Goal: Task Accomplishment & Management: Manage account settings

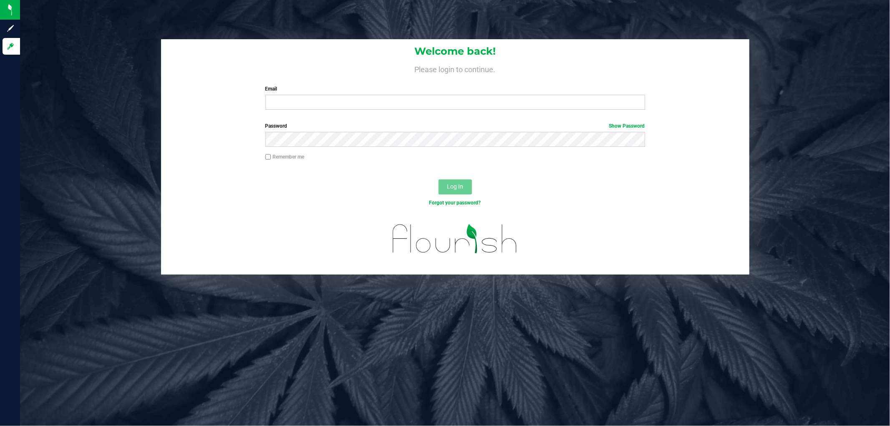
click at [377, 94] on div "Email Required Please format your email correctly." at bounding box center [455, 97] width 392 height 25
click at [361, 106] on input "Email" at bounding box center [455, 102] width 380 height 15
type input "[EMAIL_ADDRESS][DOMAIN_NAME]"
click at [438, 179] on button "Log In" at bounding box center [454, 186] width 33 height 15
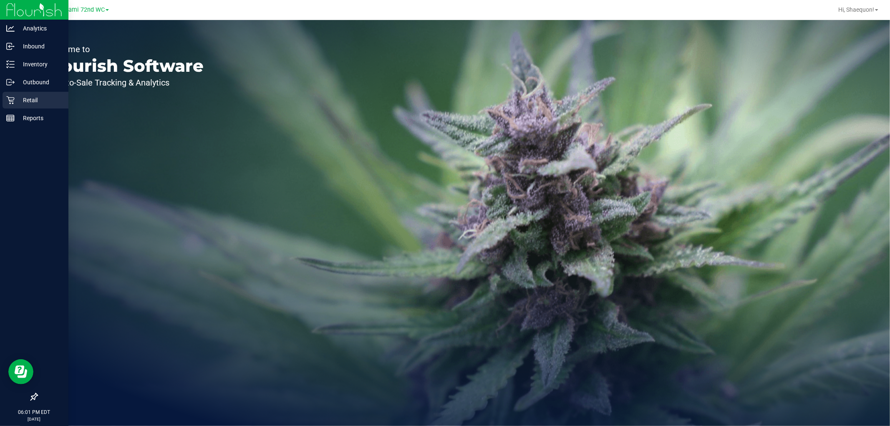
click at [7, 98] on icon at bounding box center [10, 100] width 8 height 8
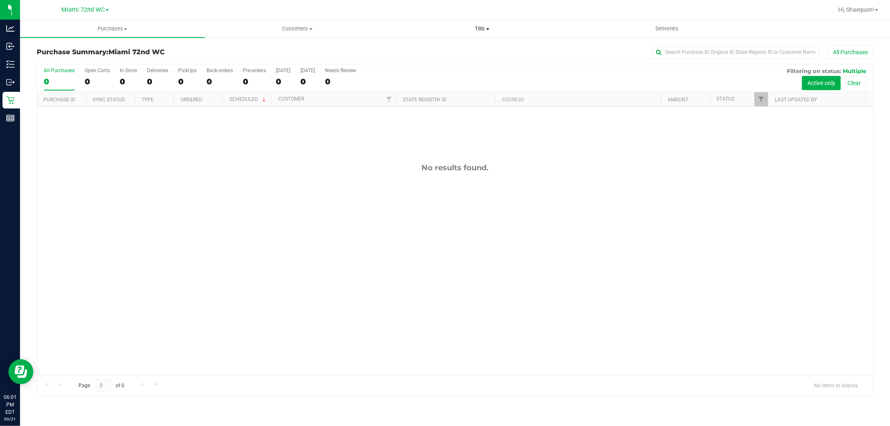
click at [490, 27] on span "Tills" at bounding box center [482, 29] width 184 height 8
click at [465, 45] on li "Manage tills" at bounding box center [482, 50] width 185 height 10
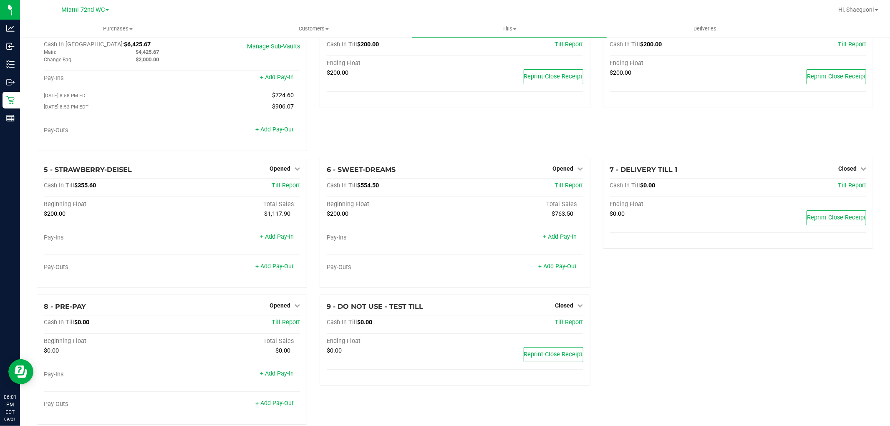
scroll to position [44, 0]
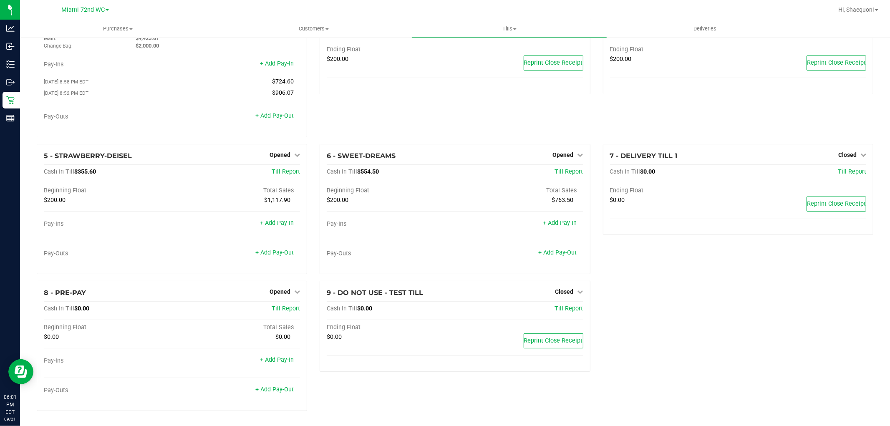
click at [105, 5] on link "Miami 72nd WC" at bounding box center [85, 9] width 48 height 8
click at [96, 36] on link "Miami Dadeland WC" at bounding box center [85, 40] width 122 height 11
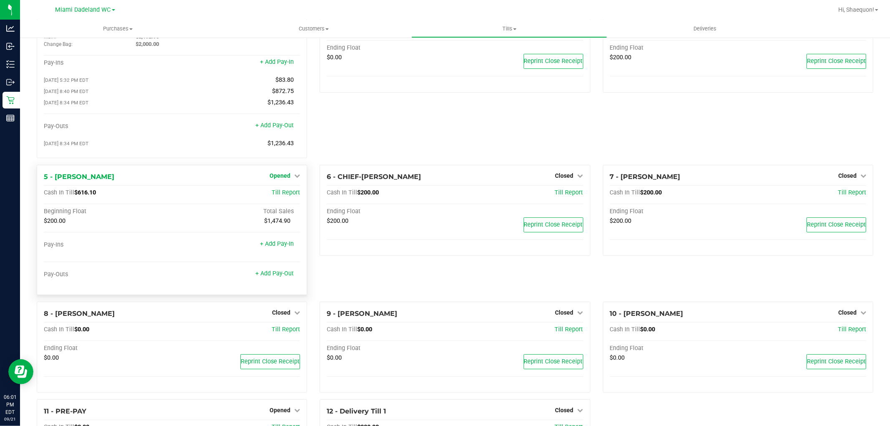
click at [297, 176] on icon at bounding box center [297, 176] width 6 height 6
click at [289, 194] on link "Close Till" at bounding box center [281, 192] width 23 height 7
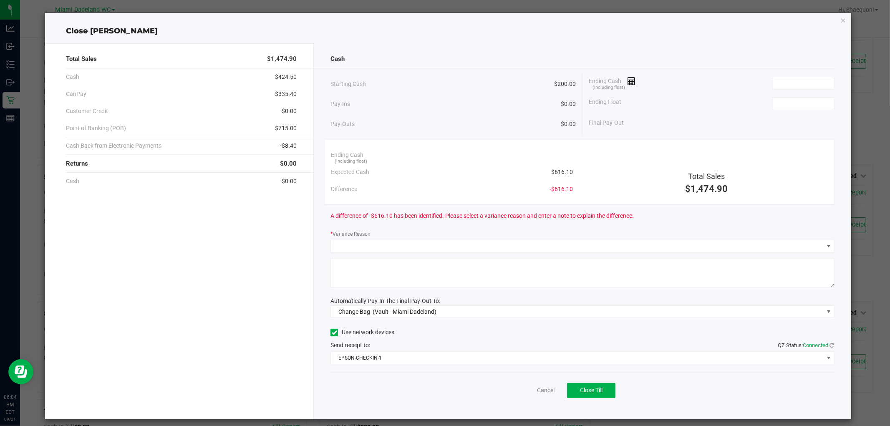
click at [803, 69] on div "Cash Starting Cash $200.00 Pay-Ins $0.00 Pay-Outs $0.00 Ending Cash (including …" at bounding box center [582, 231] width 537 height 376
click at [801, 86] on input at bounding box center [803, 83] width 61 height 12
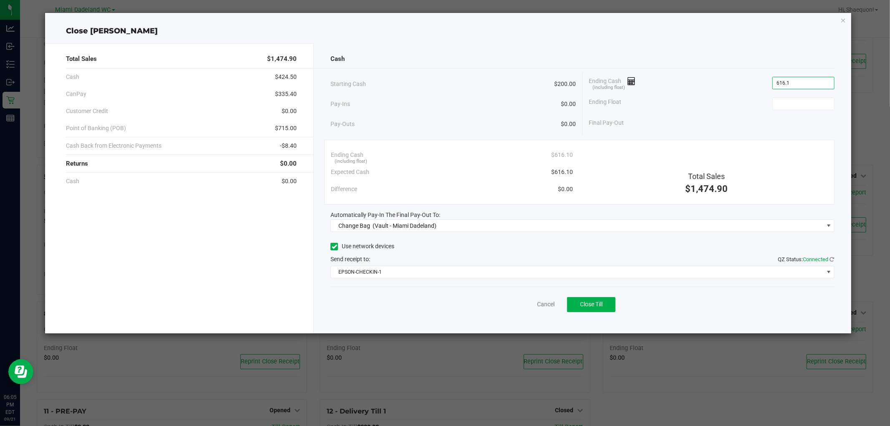
type input "$616.10"
type input "$200.00"
click at [720, 101] on div "Ending Float $200.00" at bounding box center [712, 103] width 246 height 21
click at [828, 224] on span at bounding box center [828, 225] width 7 height 7
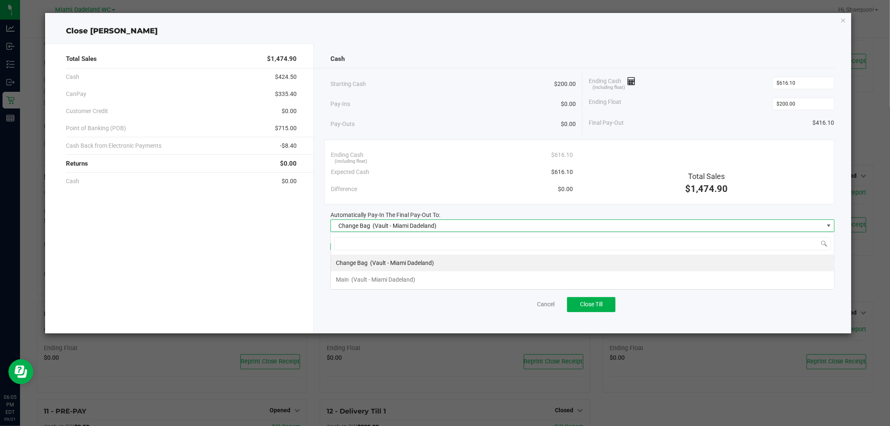
scroll to position [13, 504]
click at [723, 281] on li "Main (Vault - [GEOGRAPHIC_DATA])" at bounding box center [582, 279] width 503 height 17
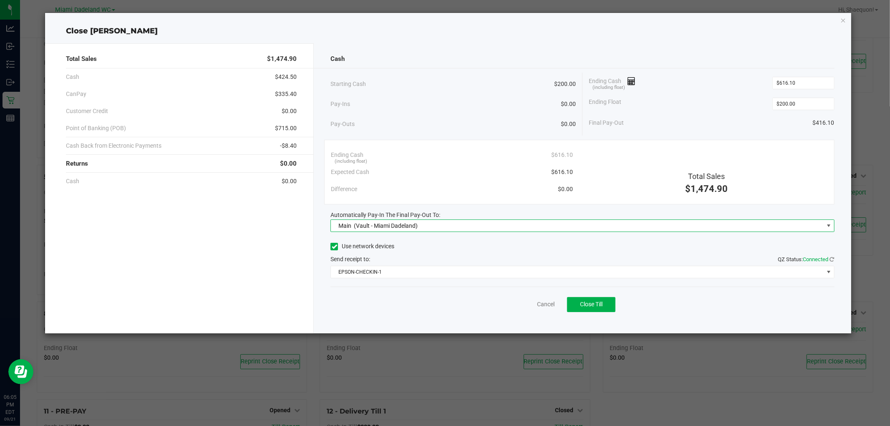
click at [745, 321] on div "Cash Starting Cash $200.00 Pay-Ins $0.00 Pay-Outs $0.00 Ending Cash (including …" at bounding box center [582, 188] width 537 height 290
click at [838, 271] on div "Cash Starting Cash $200.00 Pay-Ins $0.00 Pay-Outs $0.00 Ending Cash (including …" at bounding box center [582, 188] width 537 height 290
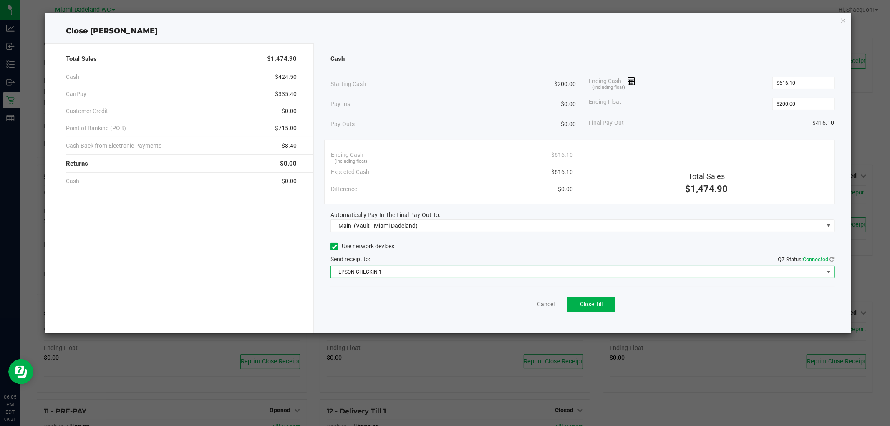
click at [827, 270] on span at bounding box center [828, 272] width 7 height 7
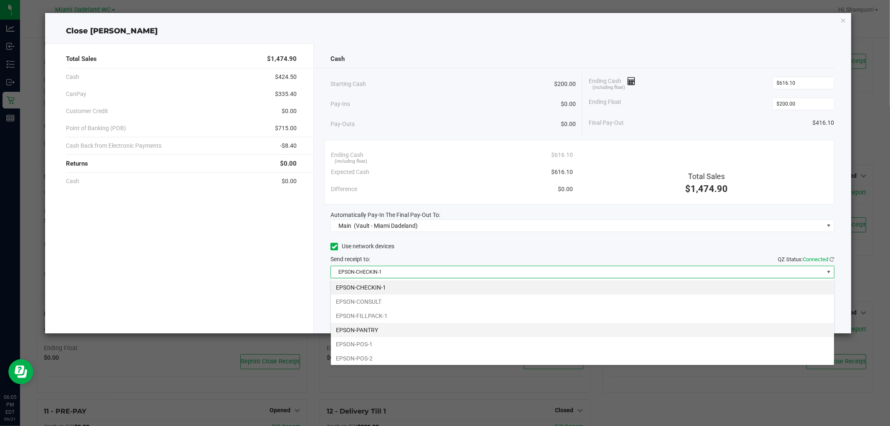
click at [641, 328] on li "EPSON-PANTRY" at bounding box center [582, 330] width 503 height 14
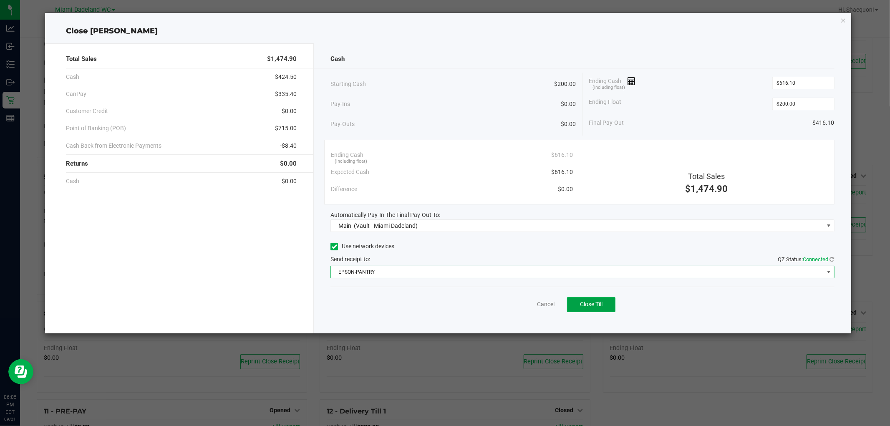
click at [609, 306] on button "Close Till" at bounding box center [591, 304] width 48 height 15
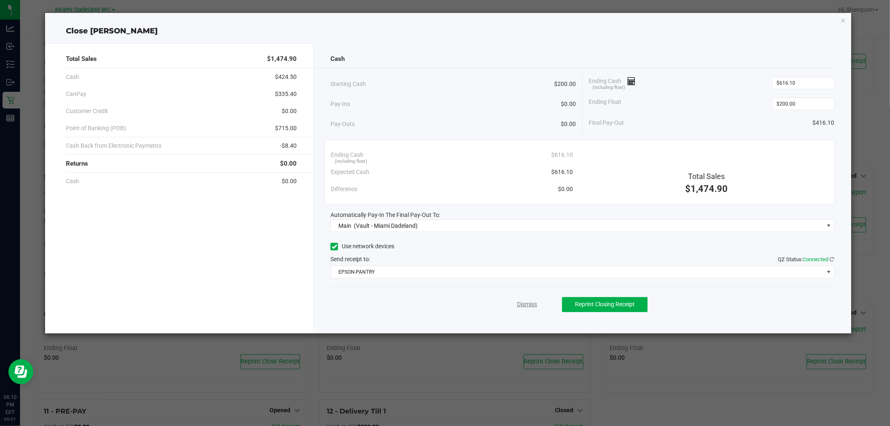
click at [529, 305] on link "Dismiss" at bounding box center [527, 304] width 20 height 9
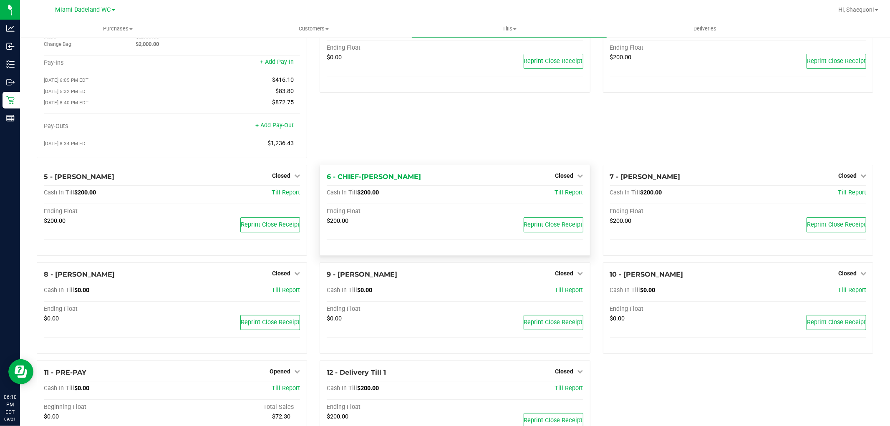
scroll to position [0, 0]
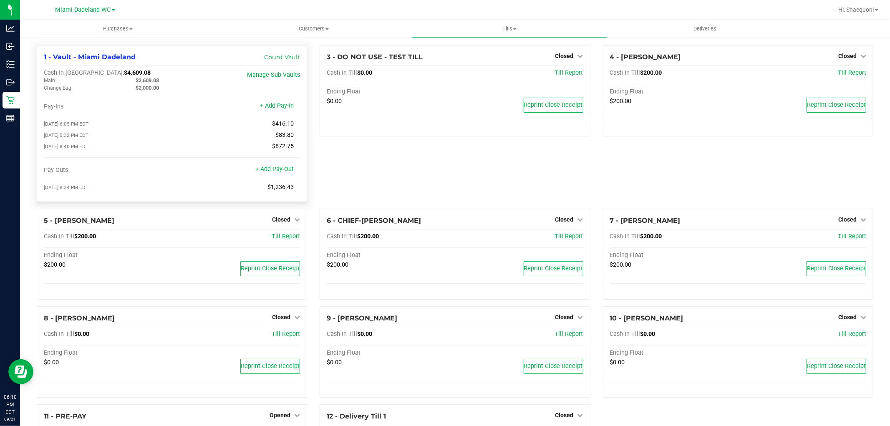
drag, startPoint x: 161, startPoint y: 77, endPoint x: 136, endPoint y: 78, distance: 24.6
click at [136, 78] on div "$2,609.08" at bounding box center [175, 81] width 92 height 8
copy span "2,609.08"
click at [465, 184] on div "3 - DO NOT USE - TEST TILL Closed Open Till Cash In Till $0.00 Till Report Endi…" at bounding box center [454, 127] width 283 height 164
click at [103, 85] on div "Change Bag:" at bounding box center [84, 88] width 92 height 8
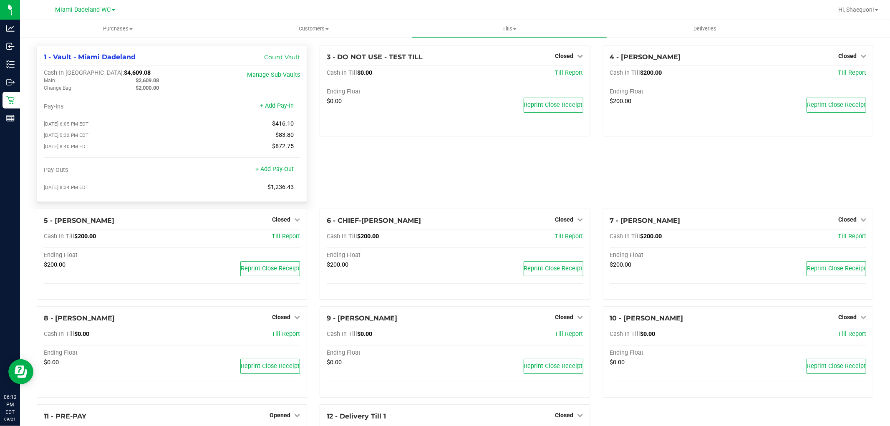
drag, startPoint x: 111, startPoint y: 71, endPoint x: 85, endPoint y: 71, distance: 26.3
click at [85, 71] on div "Cash In Vault: $4,609.08" at bounding box center [129, 73] width 171 height 8
copy span "4,609.08"
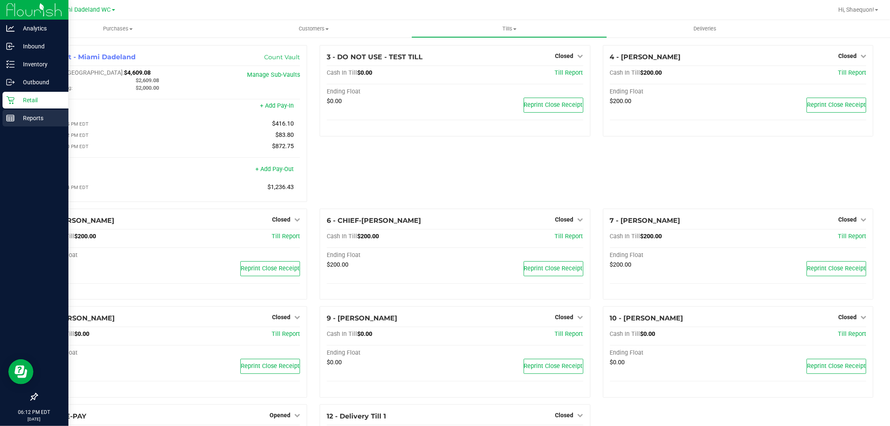
click at [34, 117] on p "Reports" at bounding box center [40, 118] width 50 height 10
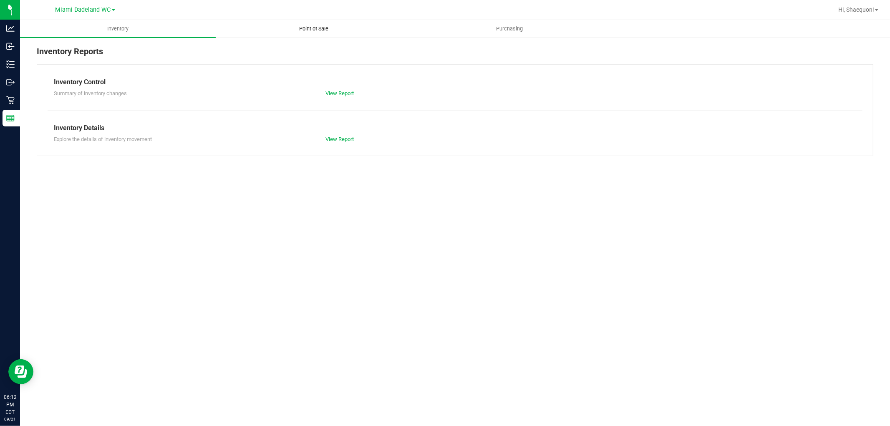
click at [319, 28] on span "Point of Sale" at bounding box center [314, 29] width 52 height 8
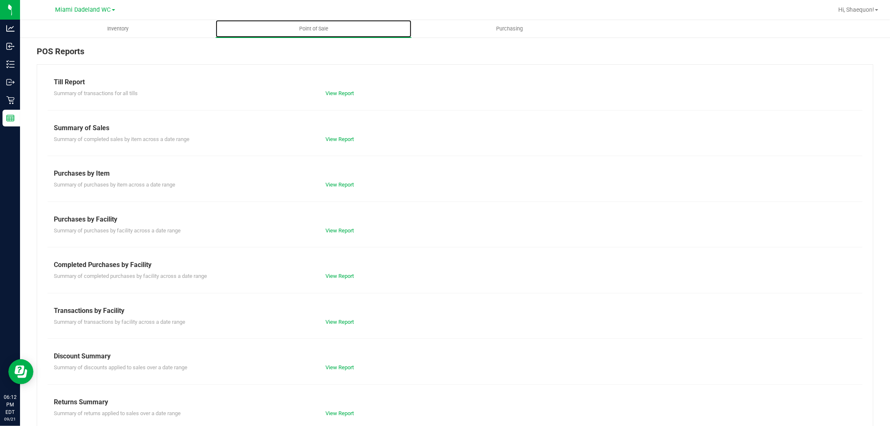
scroll to position [13, 0]
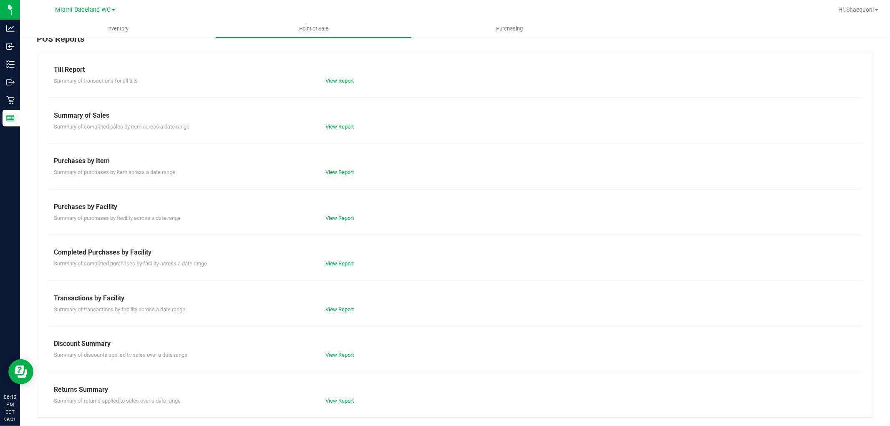
click at [343, 260] on link "View Report" at bounding box center [339, 263] width 28 height 6
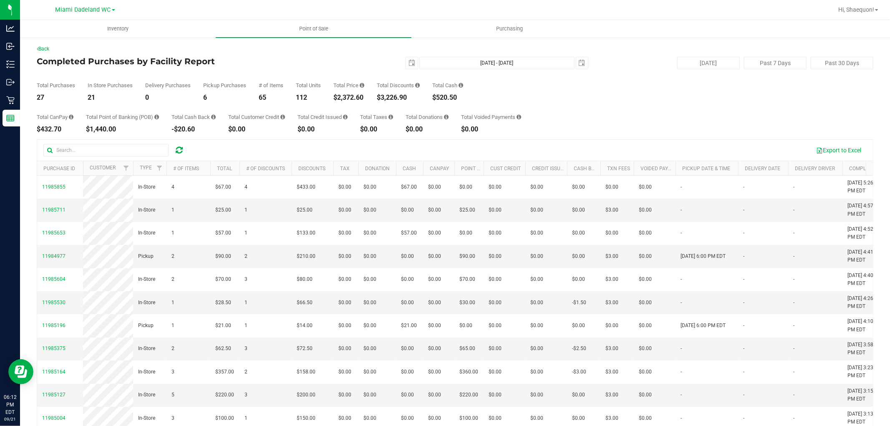
drag, startPoint x: 412, startPoint y: 99, endPoint x: 384, endPoint y: 96, distance: 28.1
click at [384, 96] on div "$3,226.90" at bounding box center [398, 97] width 43 height 7
copy div "3,226.90"
click at [43, 48] on link "Back" at bounding box center [43, 49] width 13 height 6
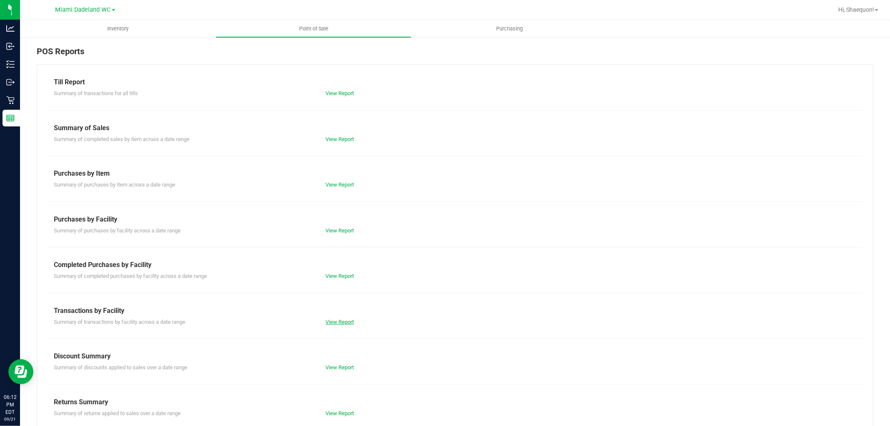
click at [341, 319] on link "View Report" at bounding box center [339, 322] width 28 height 6
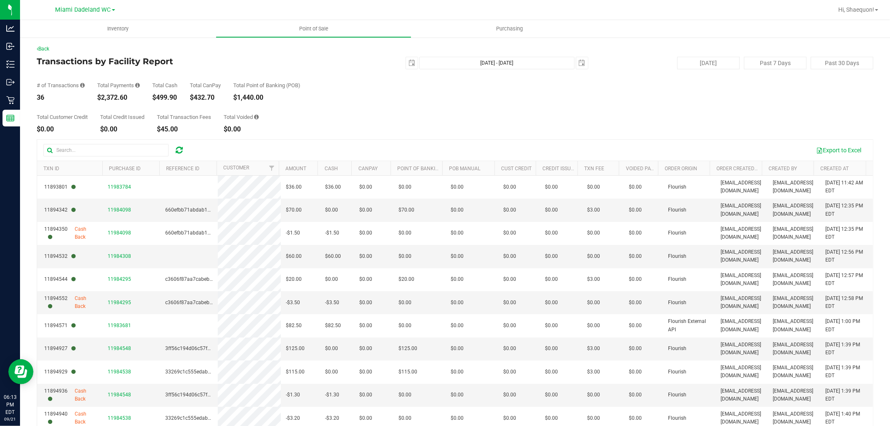
drag, startPoint x: 131, startPoint y: 93, endPoint x: 100, endPoint y: 96, distance: 31.0
click at [100, 96] on div "Total Payments $2,372.60" at bounding box center [118, 92] width 43 height 18
copy div "2,372.60"
click at [407, 68] on span "select" at bounding box center [412, 63] width 12 height 12
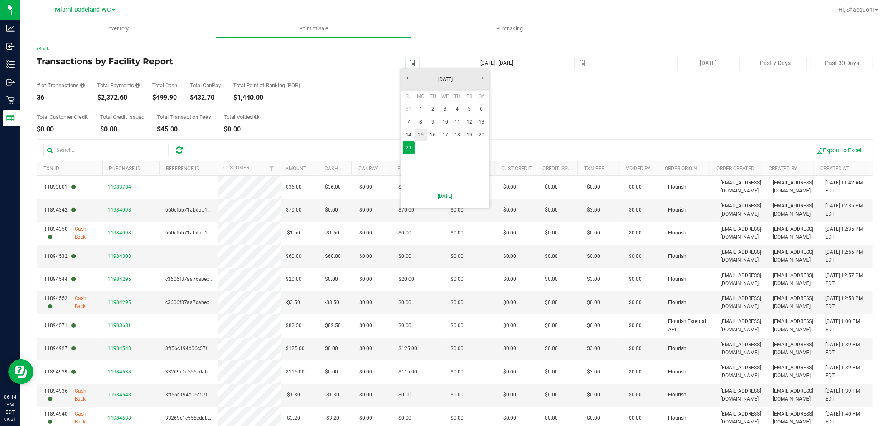
click at [421, 136] on link "15" at bounding box center [421, 134] width 12 height 13
type input "[DATE]"
type input "[DATE] - [DATE]"
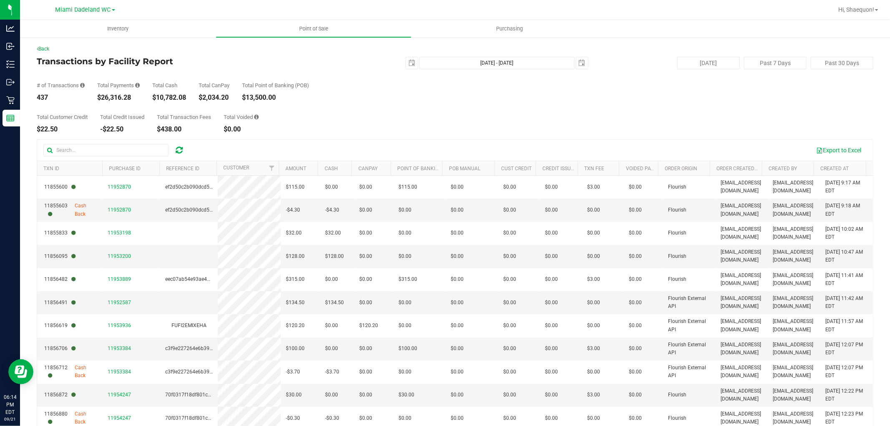
drag, startPoint x: 132, startPoint y: 96, endPoint x: 101, endPoint y: 98, distance: 31.8
click at [101, 98] on div "$26,316.28" at bounding box center [118, 97] width 43 height 7
copy div "26,316.28"
click at [408, 60] on span "select" at bounding box center [411, 63] width 7 height 7
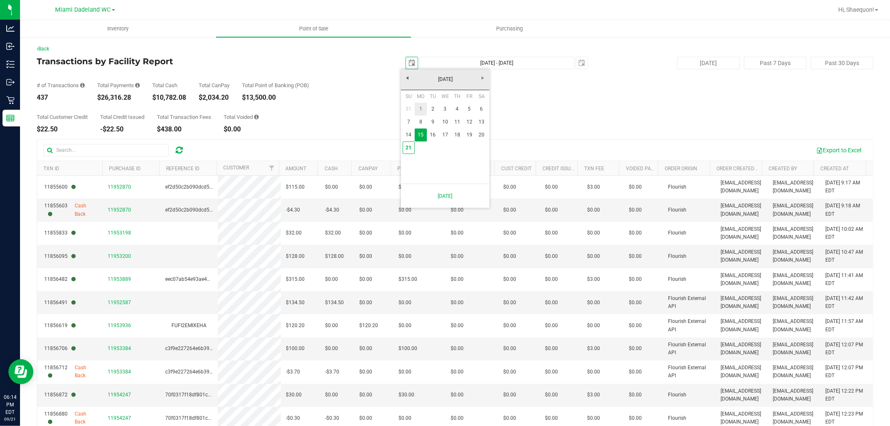
click at [423, 107] on link "1" at bounding box center [421, 109] width 12 height 13
type input "[DATE]"
type input "[DATE] - [DATE]"
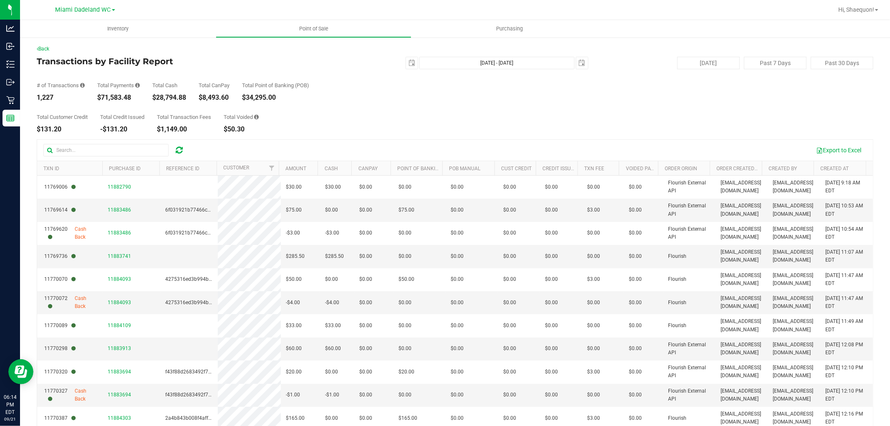
drag, startPoint x: 132, startPoint y: 98, endPoint x: 103, endPoint y: 99, distance: 29.2
click at [103, 99] on div "$71,583.48" at bounding box center [118, 97] width 43 height 7
copy div "71,583.48"
click at [300, 102] on div "Total Customer Credit $131.20 Total Credit Issued -$131.20 Total Transaction Fe…" at bounding box center [455, 117] width 836 height 32
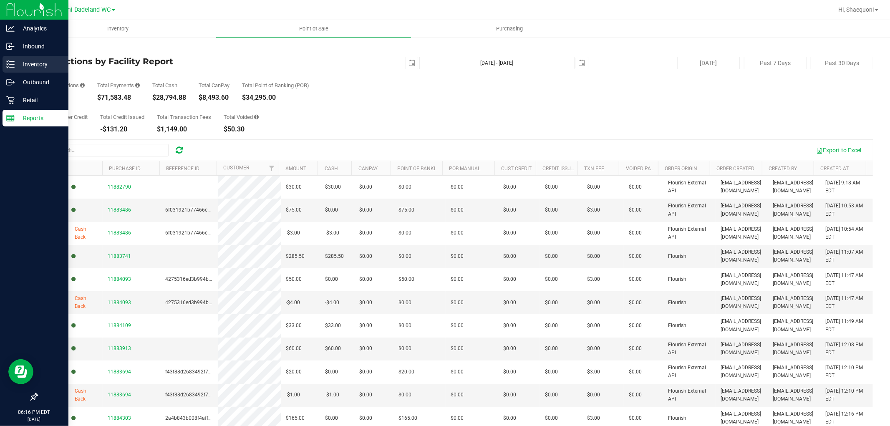
click at [26, 59] on p "Inventory" at bounding box center [40, 64] width 50 height 10
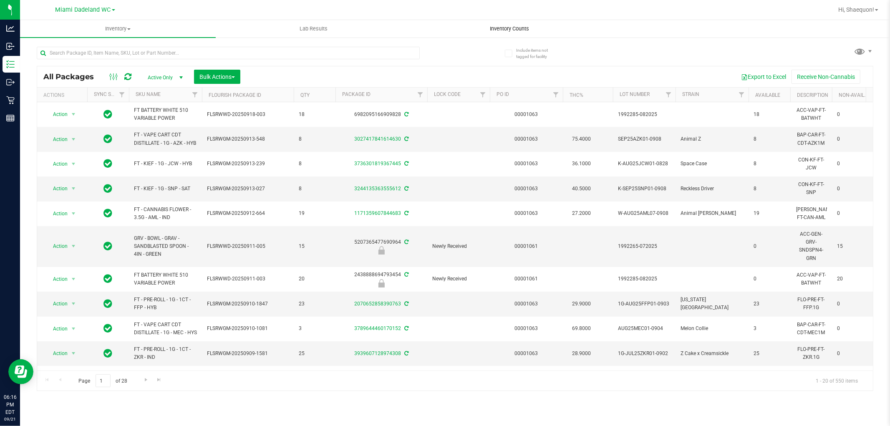
click at [508, 28] on span "Inventory Counts" at bounding box center [509, 29] width 62 height 8
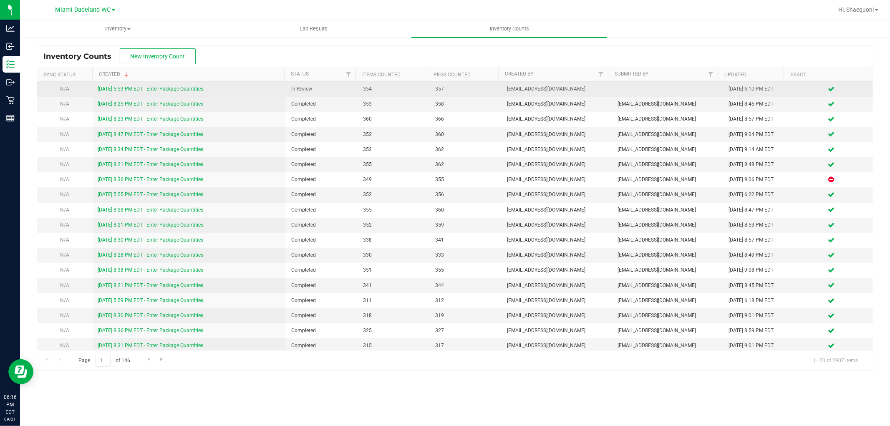
click at [189, 88] on link "[DATE] 5:53 PM EDT - Enter Package Quantities" at bounding box center [151, 89] width 106 height 6
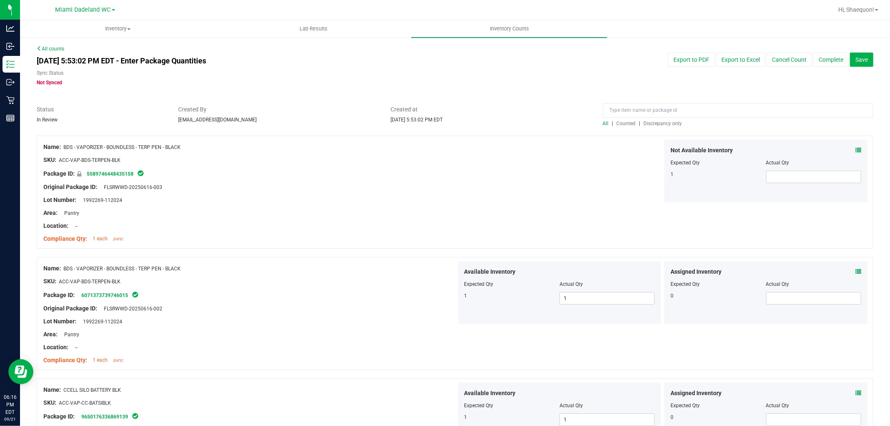
click at [661, 126] on span "Discrepancy only" at bounding box center [663, 124] width 38 height 6
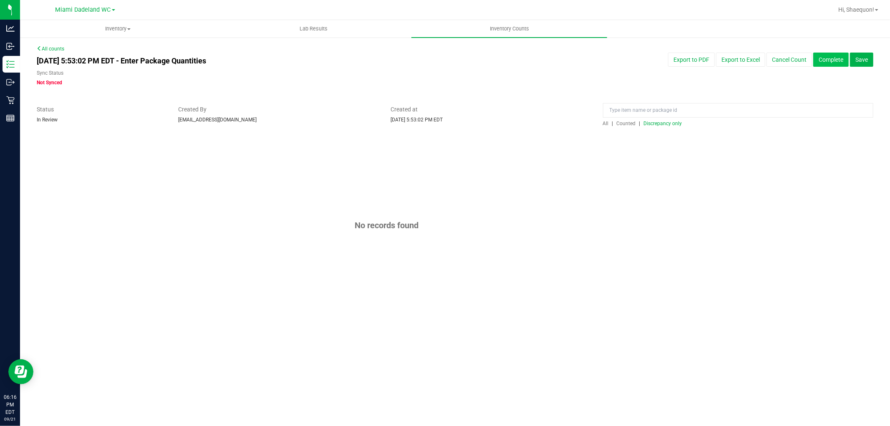
click at [829, 58] on button "Complete" at bounding box center [830, 60] width 35 height 14
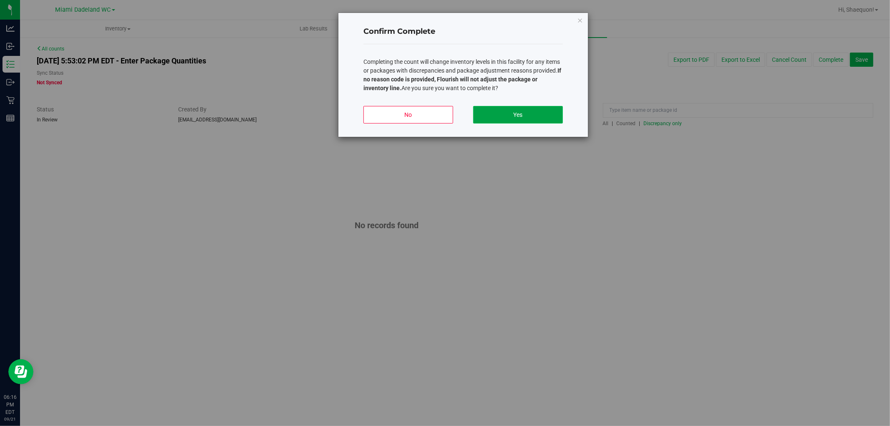
click at [523, 112] on button "Yes" at bounding box center [518, 115] width 90 height 18
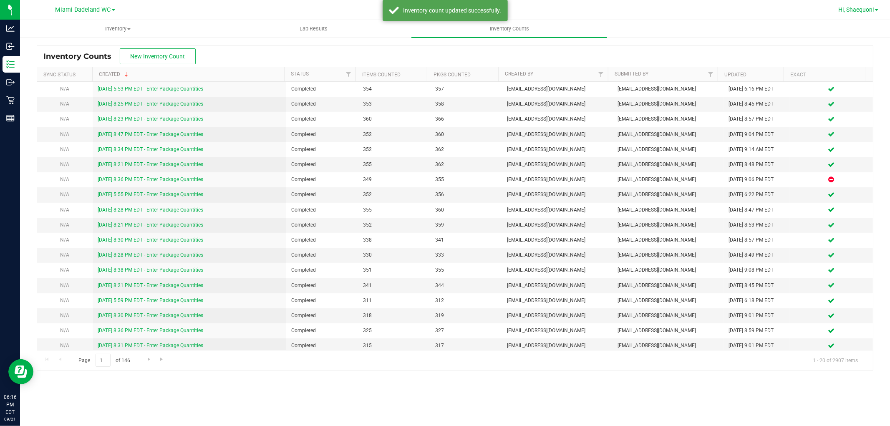
click at [874, 11] on span "Hi, Shaequon!" at bounding box center [856, 9] width 36 height 7
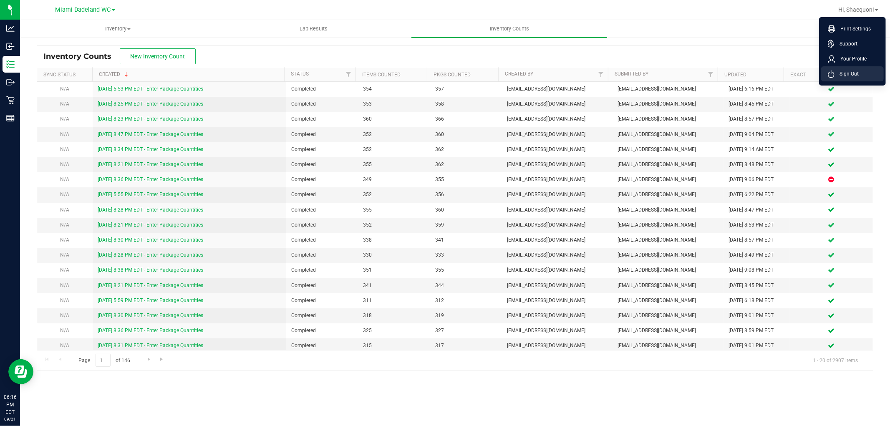
click at [854, 74] on span "Sign Out" at bounding box center [846, 74] width 24 height 8
